Goal: Information Seeking & Learning: Learn about a topic

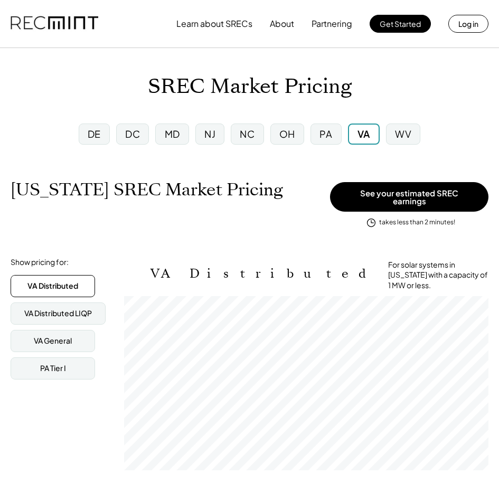
scroll to position [174, 364]
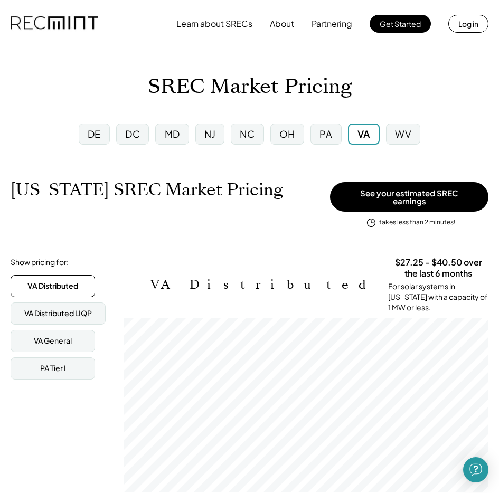
drag, startPoint x: 84, startPoint y: 135, endPoint x: 127, endPoint y: 135, distance: 42.2
click at [84, 135] on div "DE" at bounding box center [94, 134] width 31 height 21
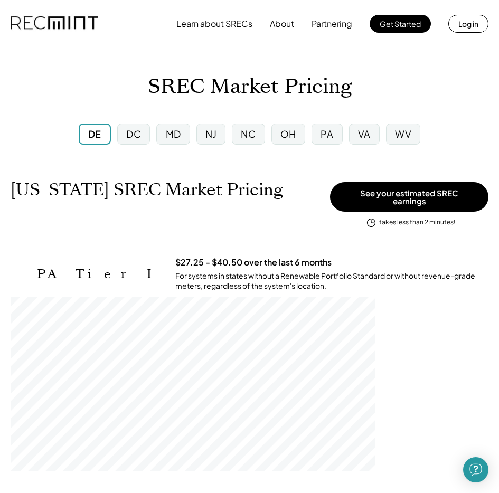
click at [145, 136] on div "DC" at bounding box center [133, 134] width 33 height 21
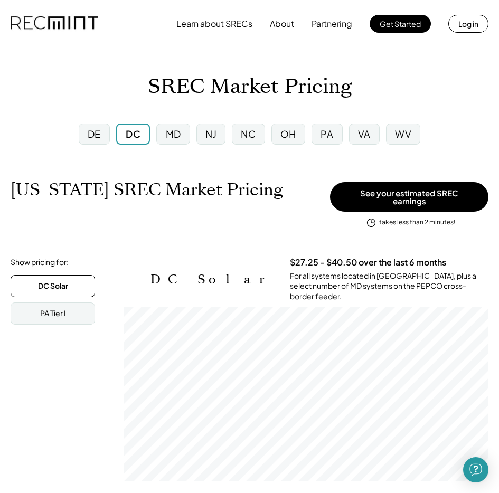
click at [181, 137] on div "MD" at bounding box center [173, 133] width 15 height 13
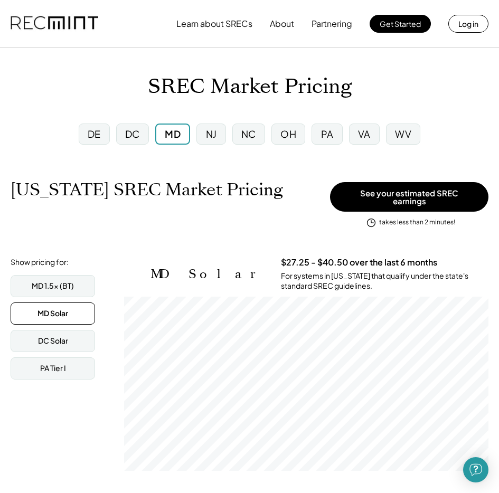
click at [201, 137] on div "NJ" at bounding box center [210, 134] width 29 height 21
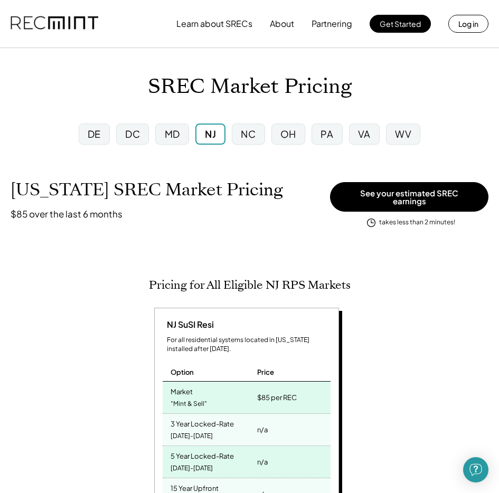
click at [272, 135] on div "OH" at bounding box center [288, 134] width 34 height 21
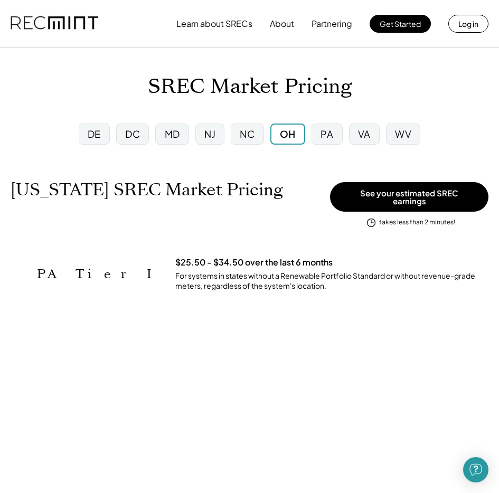
scroll to position [528058, 528058]
click at [263, 136] on div "NC" at bounding box center [247, 134] width 33 height 21
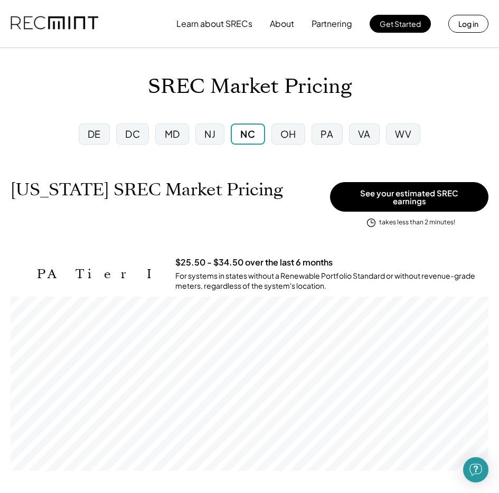
click at [303, 133] on div "OH" at bounding box center [288, 134] width 34 height 21
click at [318, 133] on div "PA" at bounding box center [327, 134] width 31 height 21
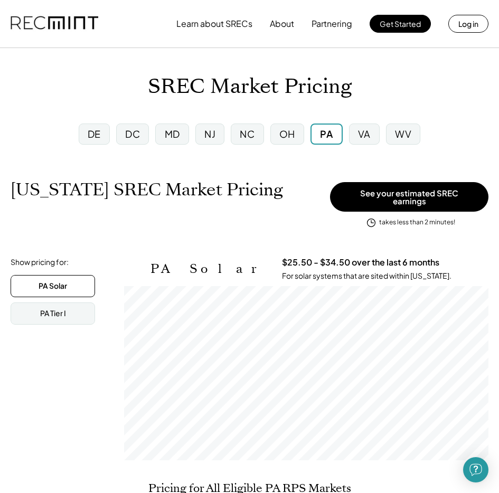
click at [359, 133] on div "VA" at bounding box center [364, 133] width 13 height 13
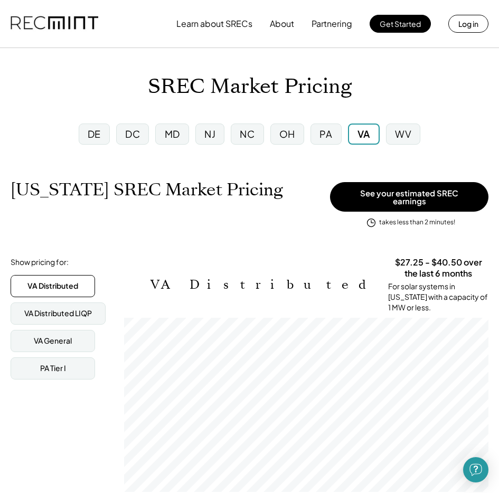
scroll to position [174, 364]
click at [412, 134] on div "WV" at bounding box center [403, 134] width 34 height 21
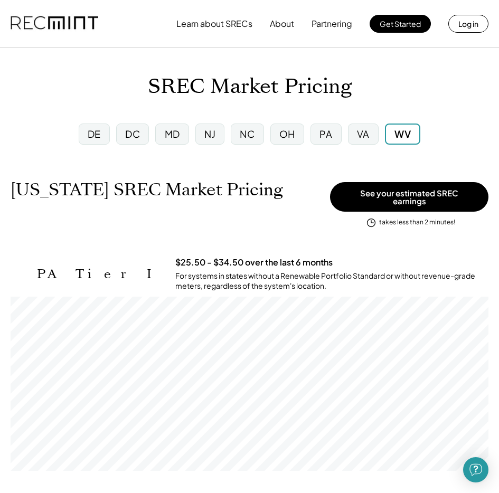
scroll to position [174, 478]
click at [330, 142] on div "PA" at bounding box center [325, 134] width 31 height 21
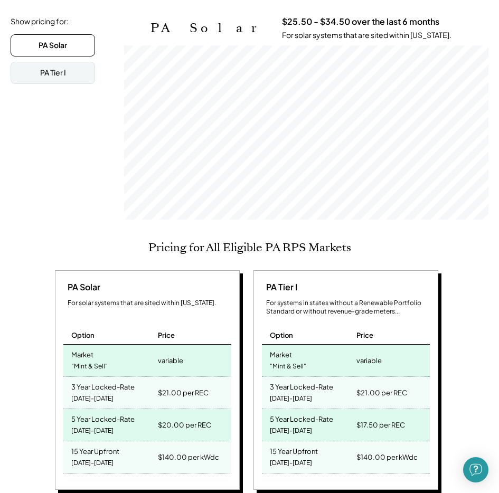
scroll to position [248, 0]
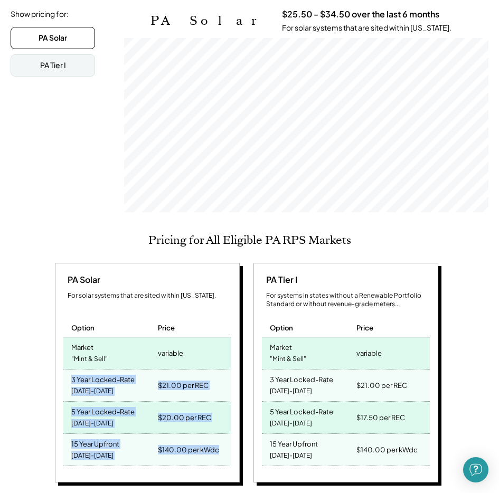
drag, startPoint x: 71, startPoint y: 374, endPoint x: 229, endPoint y: 454, distance: 176.4
click at [229, 454] on div "PA Solar For solar systems that are sited within Pennsylvania. Option Price Mar…" at bounding box center [147, 373] width 185 height 220
click at [216, 443] on div "$140.00 per kWdc" at bounding box center [188, 450] width 61 height 15
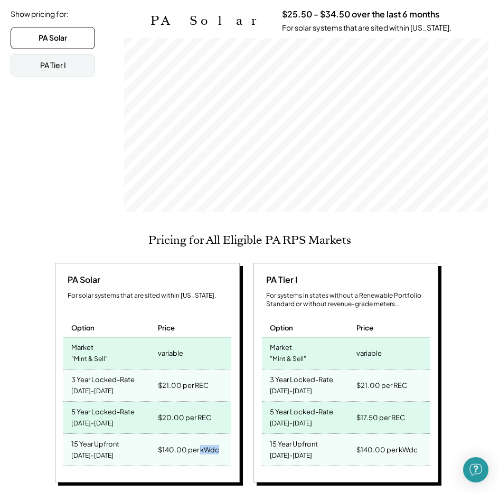
click at [216, 443] on div "$140.00 per kWdc" at bounding box center [188, 450] width 61 height 15
click at [207, 422] on div "$20.00 per REC" at bounding box center [193, 418] width 76 height 32
drag, startPoint x: 207, startPoint y: 422, endPoint x: 206, endPoint y: 413, distance: 9.0
click at [207, 422] on div "$20.00 per REC" at bounding box center [193, 418] width 76 height 32
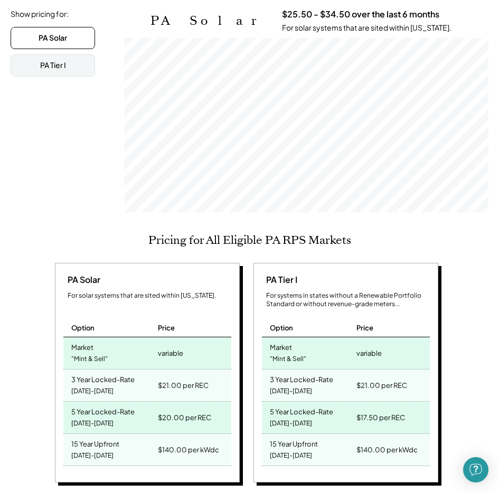
click at [206, 413] on div "$20.00 per REC" at bounding box center [184, 417] width 53 height 15
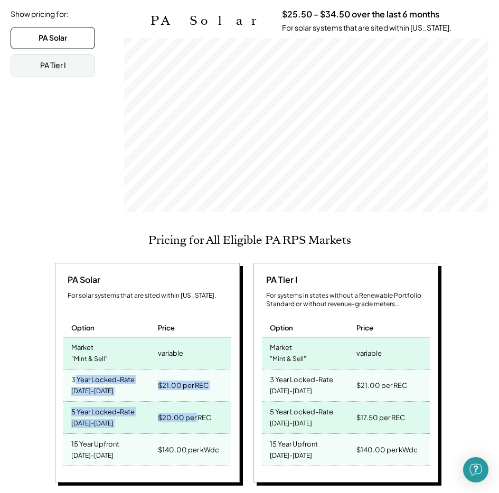
drag, startPoint x: 74, startPoint y: 373, endPoint x: 199, endPoint y: 411, distance: 129.8
click at [199, 411] on div "PA Solar For solar systems that are sited within Pennsylvania. Option Price Mar…" at bounding box center [147, 373] width 185 height 220
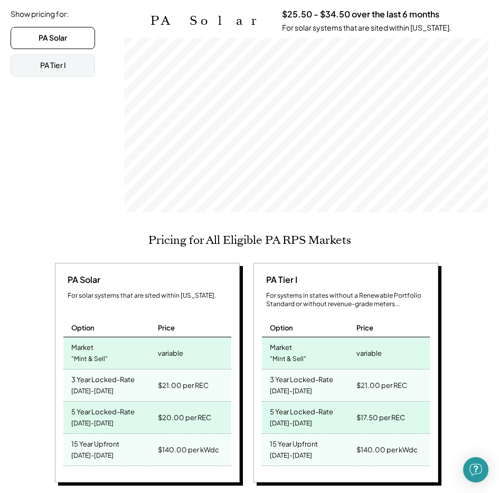
click at [210, 411] on div "$20.00 per REC" at bounding box center [184, 417] width 53 height 15
click at [185, 380] on div "$21.00 per REC" at bounding box center [183, 385] width 51 height 15
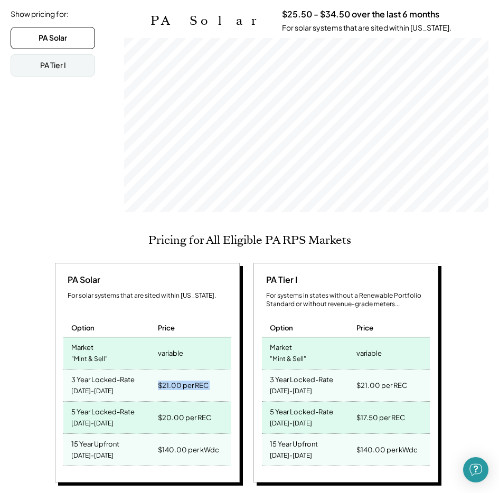
click at [185, 380] on div "$21.00 per REC" at bounding box center [183, 385] width 51 height 15
click at [189, 410] on div "$20.00 per REC" at bounding box center [184, 417] width 53 height 15
click at [189, 419] on div "$20.00 per REC" at bounding box center [193, 418] width 76 height 32
click at [173, 445] on div "$140.00 per kWdc" at bounding box center [188, 450] width 61 height 15
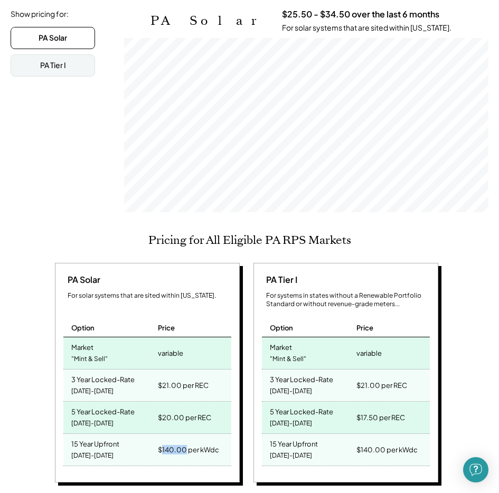
click at [173, 445] on div "$140.00 per kWdc" at bounding box center [188, 450] width 61 height 15
click at [90, 449] on div "2025-2039" at bounding box center [92, 456] width 42 height 14
click at [88, 440] on div "15 Year Upfront" at bounding box center [95, 443] width 48 height 12
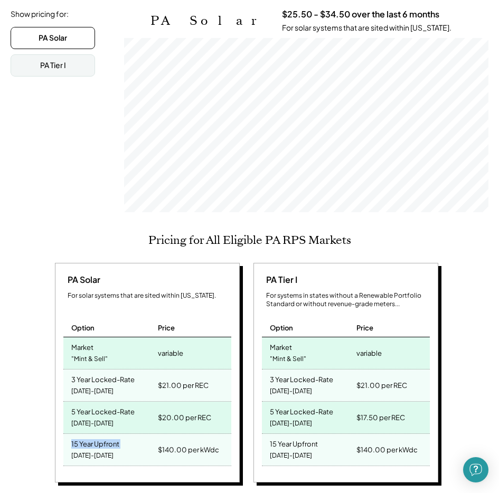
click at [88, 440] on div "15 Year Upfront" at bounding box center [95, 443] width 48 height 12
click at [189, 445] on div "$140.00 per kWdc" at bounding box center [188, 450] width 61 height 15
click at [197, 443] on div "$140.00 per kWdc" at bounding box center [188, 450] width 61 height 15
